Goal: Information Seeking & Learning: Learn about a topic

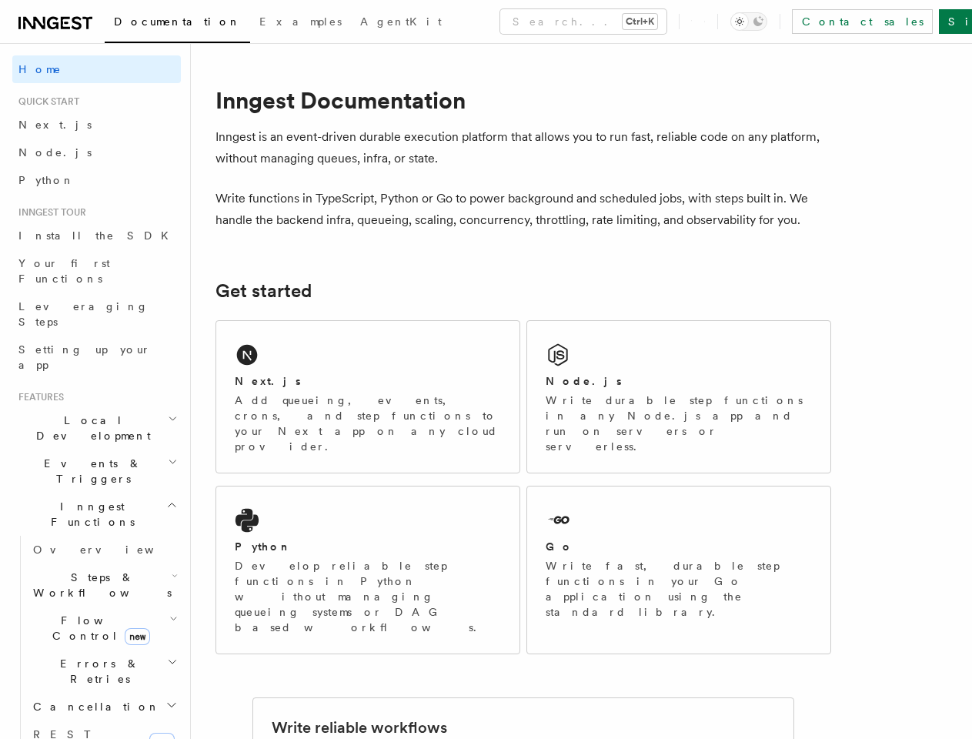
click at [516, 22] on button "Search... Ctrl+K" at bounding box center [583, 21] width 166 height 25
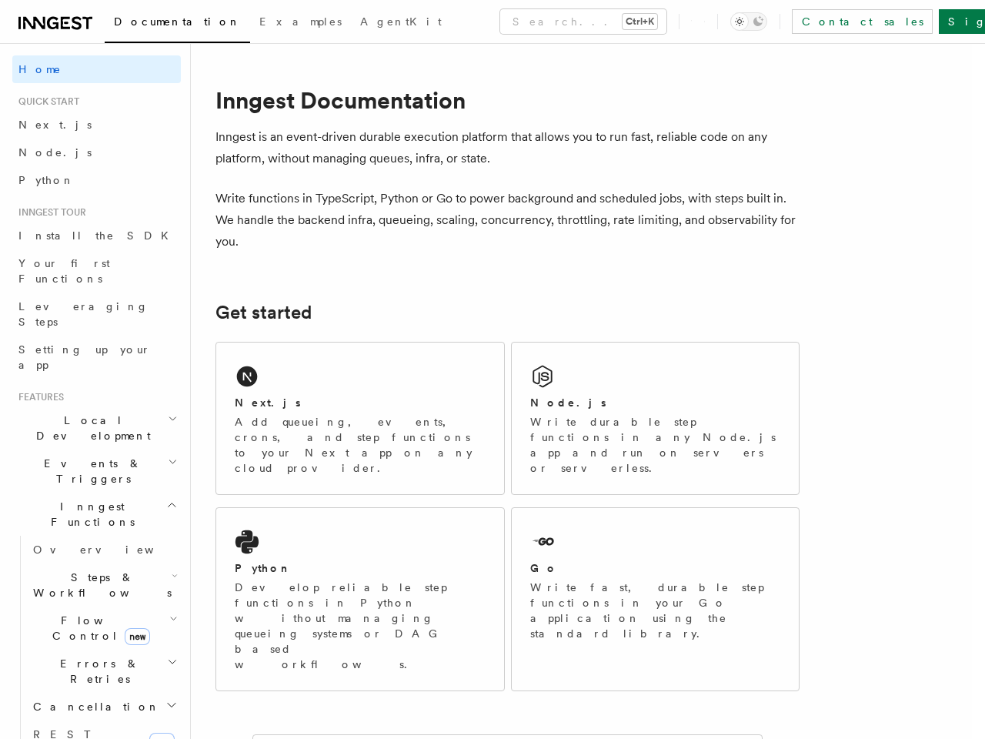
click at [773, 22] on div at bounding box center [492, 369] width 985 height 739
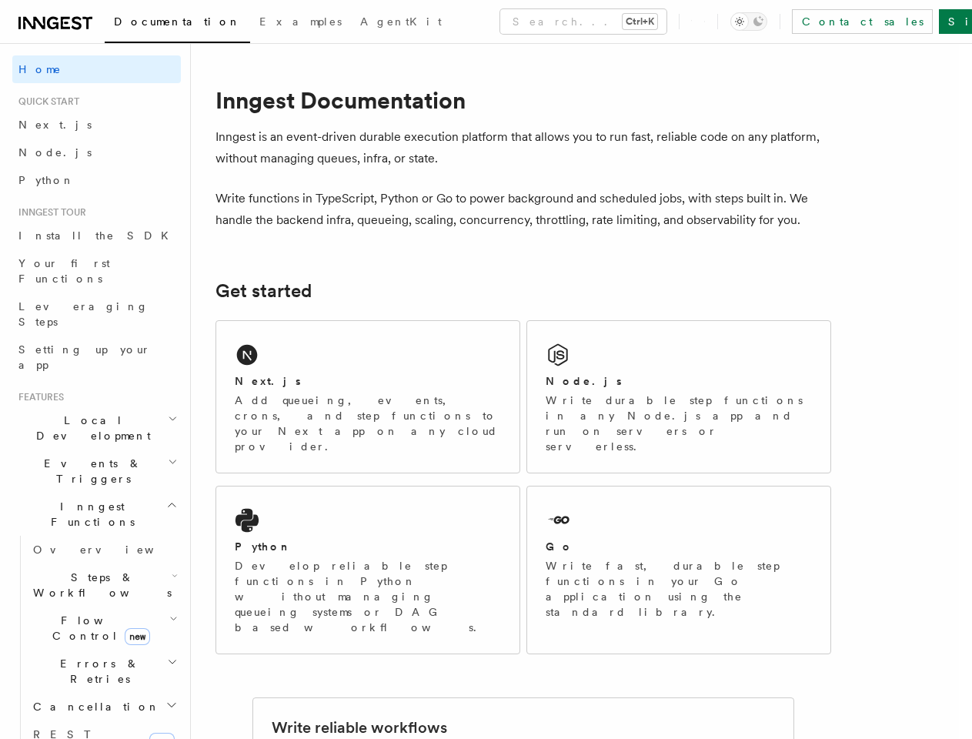
click at [90, 412] on span "Local Development" at bounding box center [89, 427] width 155 height 31
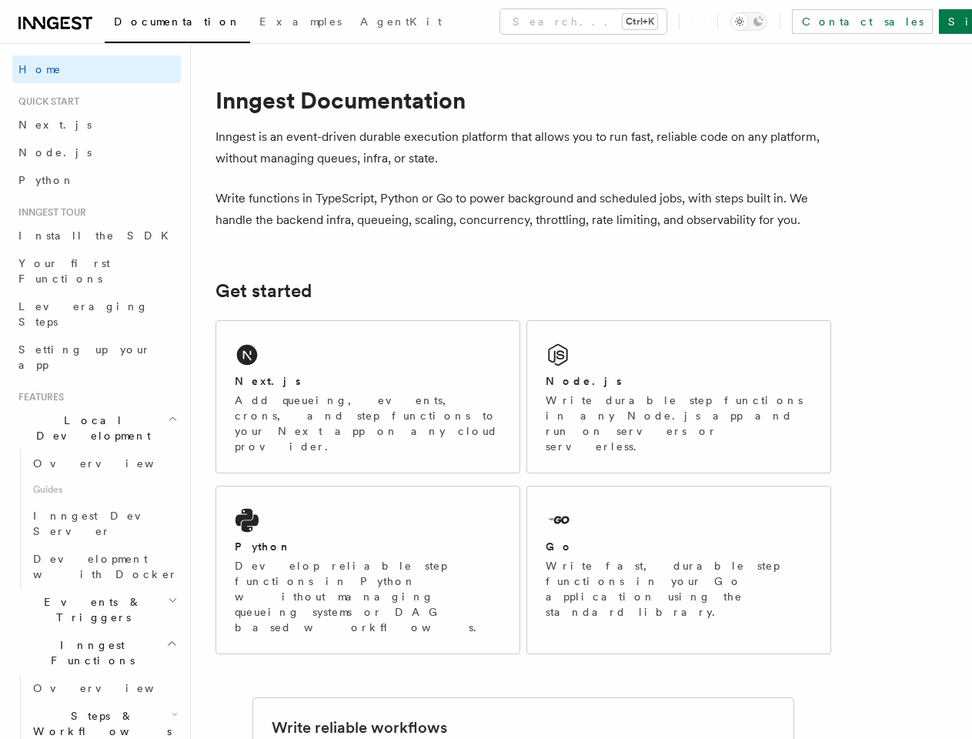
click at [90, 449] on link "Overview" at bounding box center [104, 463] width 154 height 28
click at [90, 477] on span "Guides" at bounding box center [104, 489] width 154 height 25
click at [97, 552] on span "Development with Docker" at bounding box center [105, 566] width 145 height 28
click at [97, 594] on span "Events & Triggers" at bounding box center [89, 609] width 155 height 31
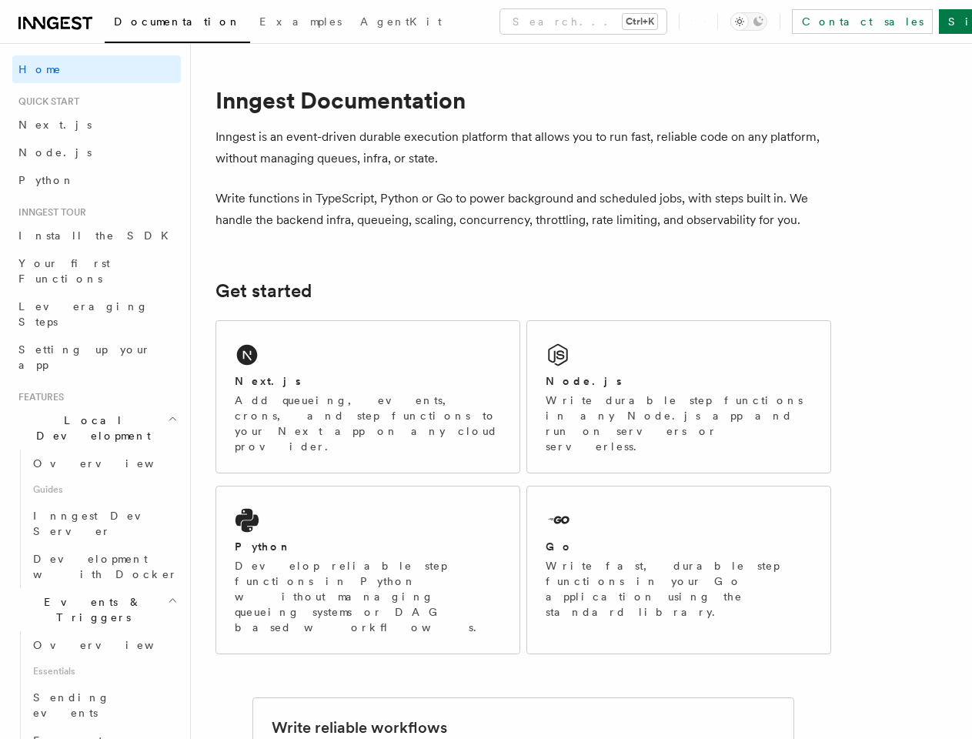
click at [97, 659] on span "Essentials" at bounding box center [104, 671] width 154 height 25
